Goal: Obtain resource: Download file/media

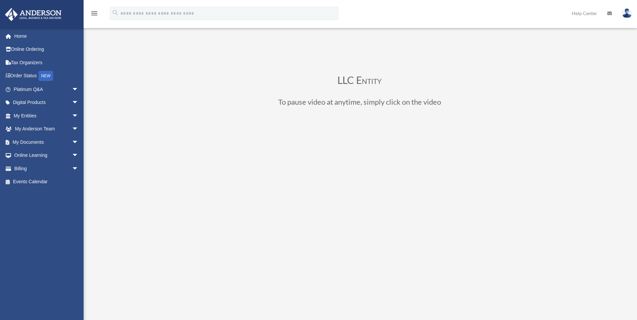
scroll to position [89, 0]
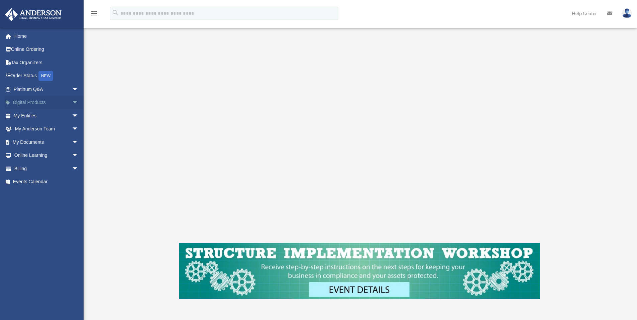
click at [43, 103] on link "Digital Products arrow_drop_down" at bounding box center [47, 102] width 84 height 13
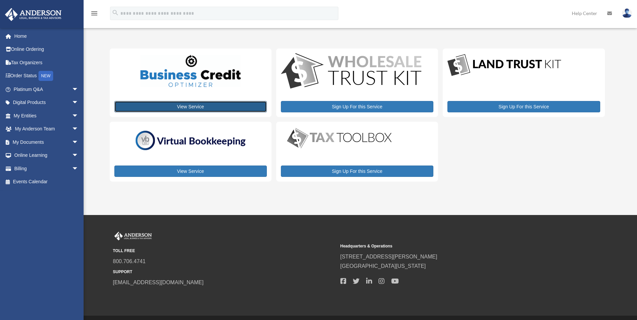
click at [192, 109] on link "View Service" at bounding box center [190, 106] width 153 height 11
click at [39, 142] on link "My Documents arrow_drop_down" at bounding box center [47, 141] width 84 height 13
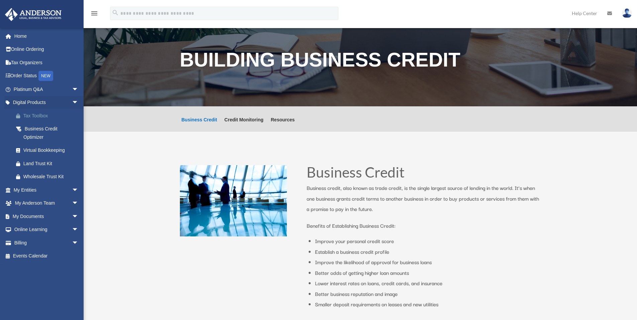
click at [41, 116] on div "Tax Toolbox" at bounding box center [51, 116] width 57 height 8
click at [36, 105] on link "Digital Products arrow_drop_down" at bounding box center [47, 102] width 84 height 13
click at [38, 103] on link "Digital Products arrow_drop_down" at bounding box center [47, 102] width 84 height 13
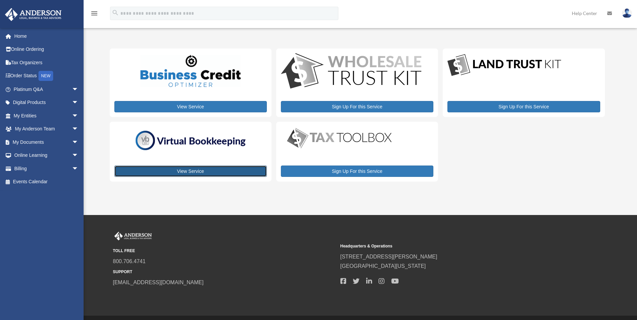
click at [192, 171] on link "View Service" at bounding box center [190, 171] width 153 height 11
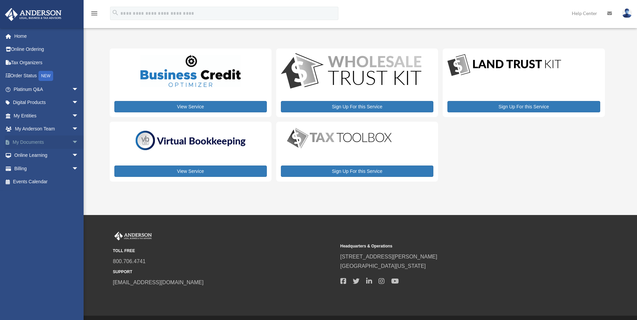
click at [37, 142] on link "My Documents arrow_drop_down" at bounding box center [47, 141] width 84 height 13
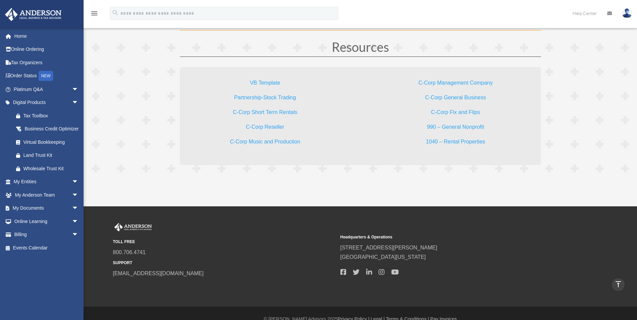
scroll to position [2007, 0]
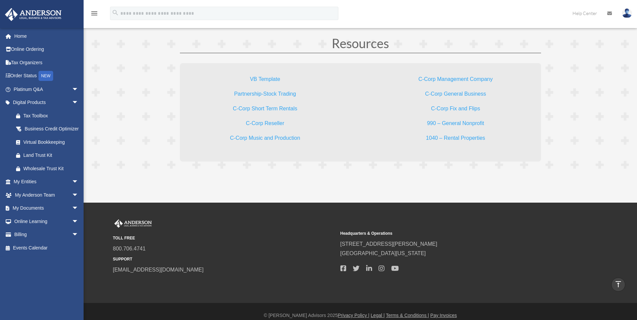
click at [268, 78] on link "VB Template" at bounding box center [265, 80] width 30 height 9
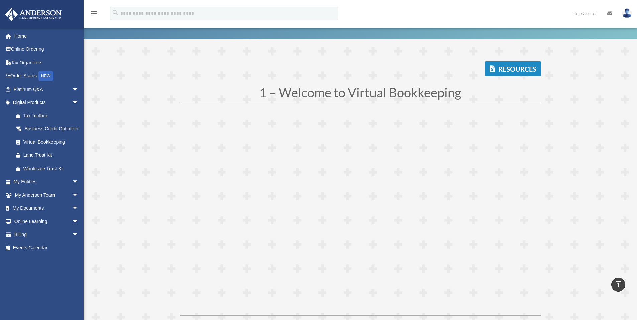
scroll to position [0, 0]
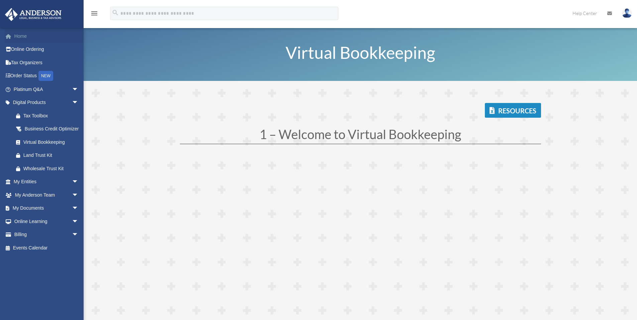
click at [17, 35] on link "Home" at bounding box center [47, 35] width 84 height 13
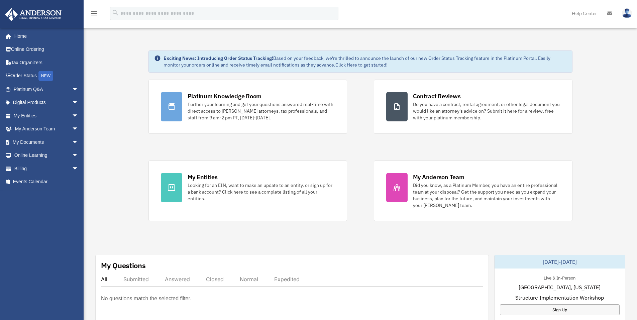
click at [630, 15] on img at bounding box center [627, 13] width 10 height 10
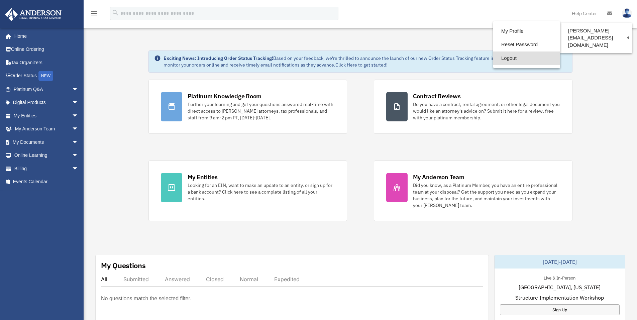
click at [507, 60] on link "Logout" at bounding box center [526, 59] width 67 height 14
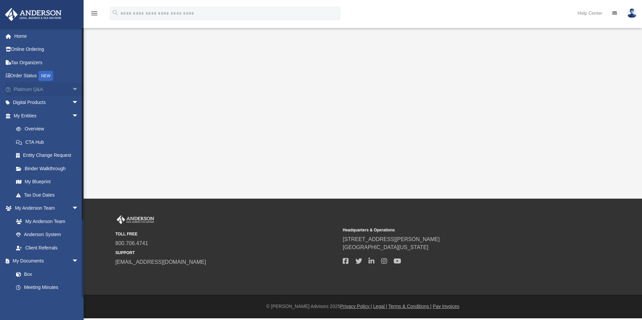
click at [26, 90] on link "Platinum Q&A arrow_drop_down" at bounding box center [47, 89] width 84 height 13
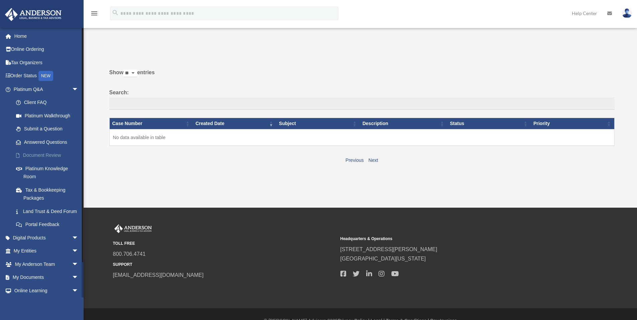
click at [49, 155] on link "Document Review" at bounding box center [48, 155] width 79 height 13
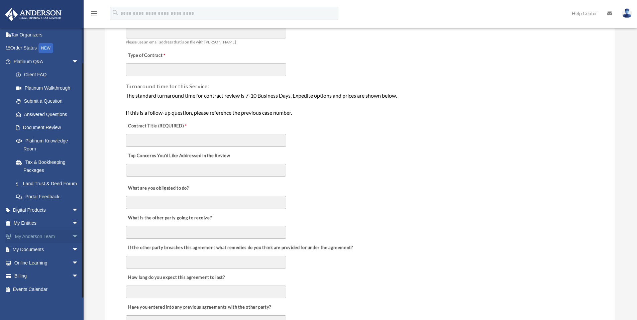
scroll to position [111, 0]
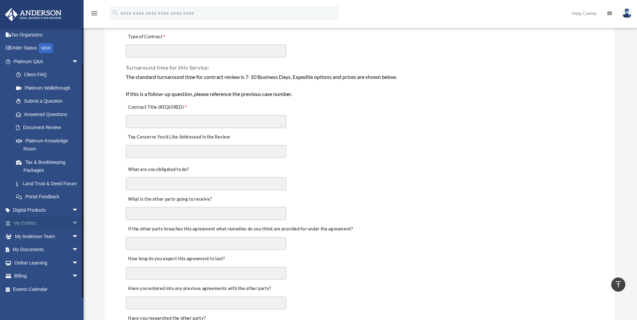
click at [27, 224] on link "My Entities arrow_drop_down" at bounding box center [47, 223] width 84 height 13
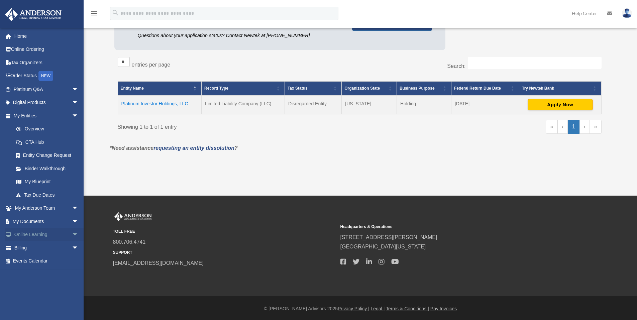
scroll to position [93, 0]
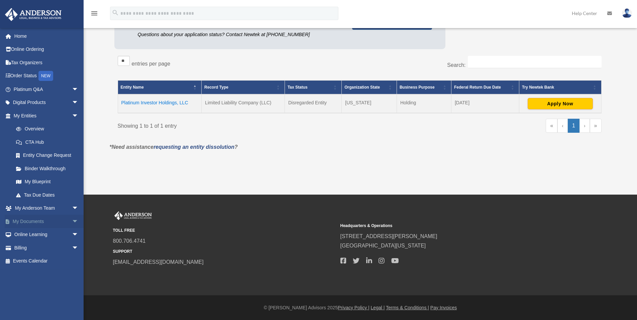
click at [31, 224] on link "My Documents arrow_drop_down" at bounding box center [47, 221] width 84 height 13
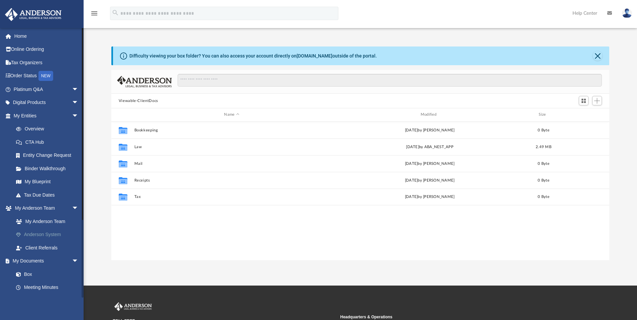
scroll to position [147, 493]
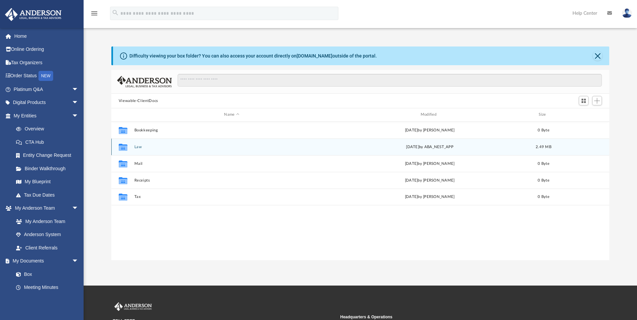
click at [147, 149] on button "Law" at bounding box center [231, 147] width 195 height 4
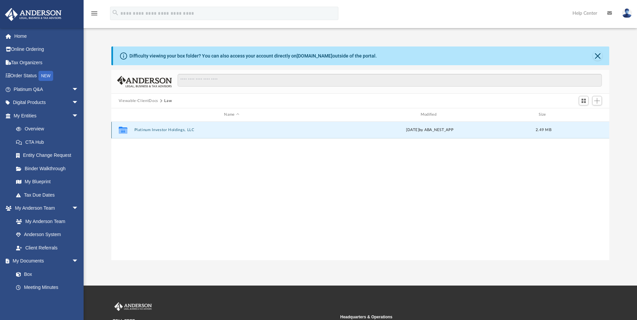
click at [171, 128] on button "Platinum Investor Holdings, LLC" at bounding box center [231, 130] width 195 height 4
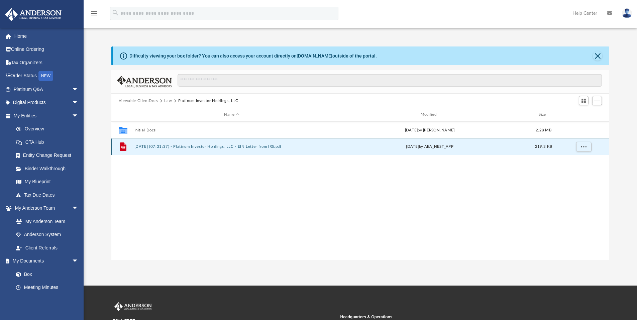
click at [153, 146] on button "[DATE] (07:31:37) - Platinum Investor Holdings, LLC - EIN Letter from IRS.pdf" at bounding box center [231, 147] width 195 height 4
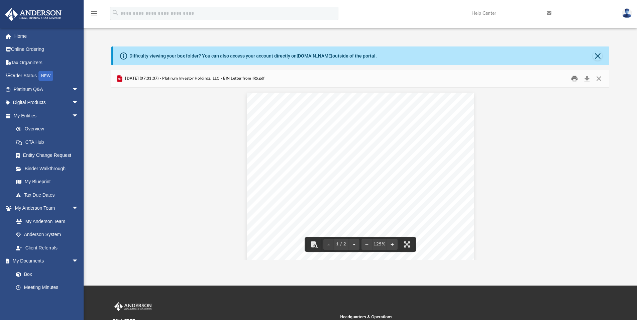
click at [574, 78] on button "Print" at bounding box center [574, 79] width 13 height 10
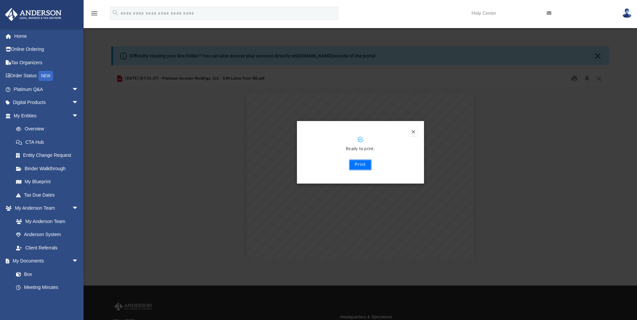
click at [365, 165] on button "Print" at bounding box center [360, 165] width 22 height 11
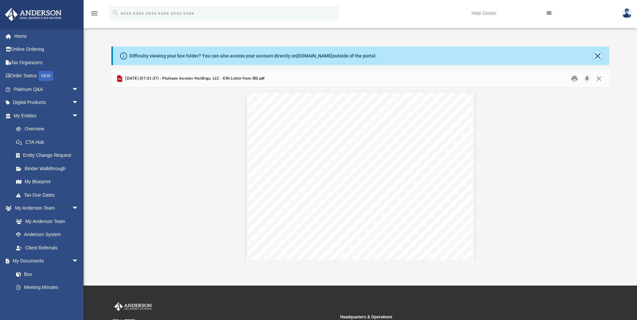
click at [598, 57] on button "Close" at bounding box center [597, 55] width 9 height 9
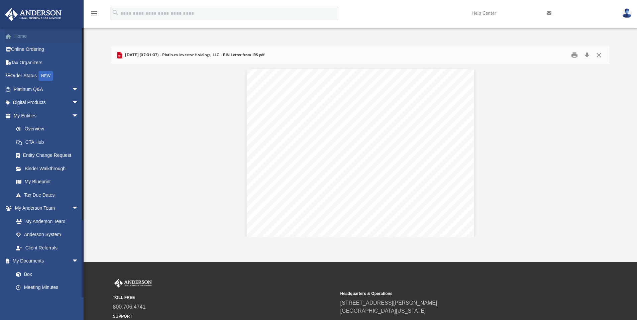
click at [24, 39] on link "Home" at bounding box center [47, 35] width 84 height 13
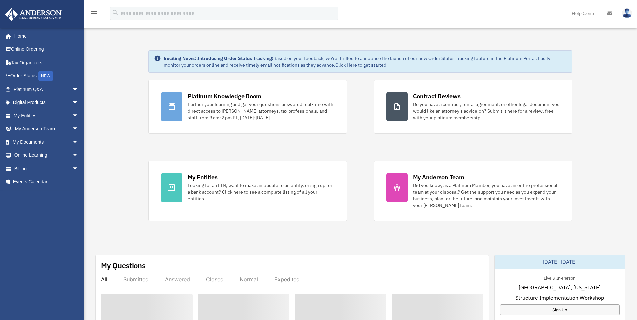
click at [628, 12] on img at bounding box center [627, 13] width 10 height 10
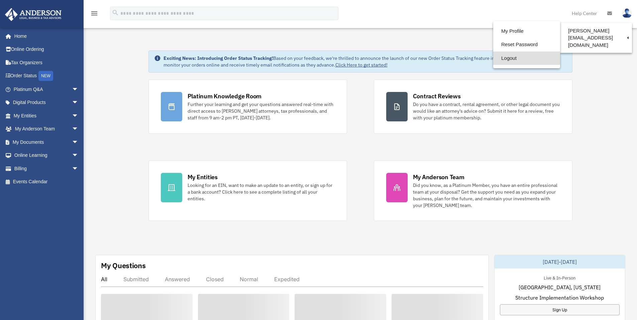
click at [516, 58] on link "Logout" at bounding box center [526, 59] width 67 height 14
